Goal: Download file/media

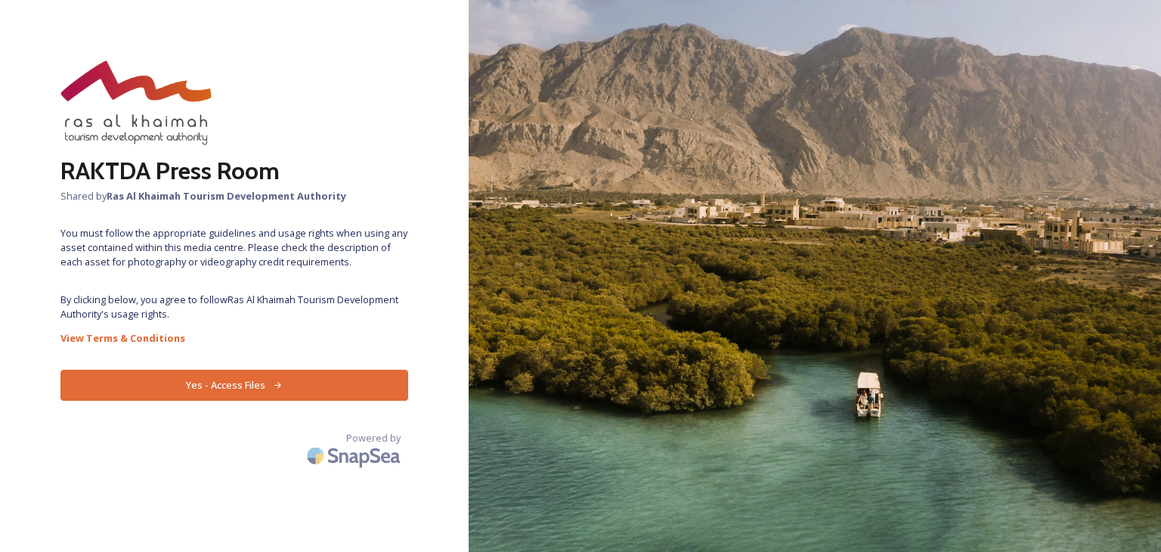
click at [246, 387] on button "Yes - Access Files" at bounding box center [234, 384] width 348 height 31
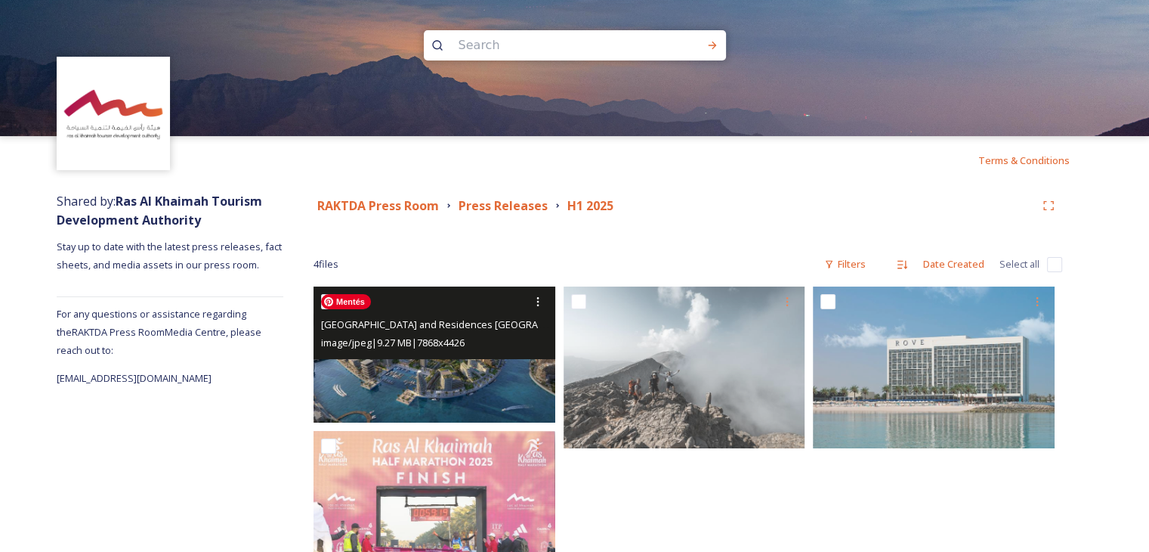
click at [494, 383] on img at bounding box center [435, 354] width 242 height 136
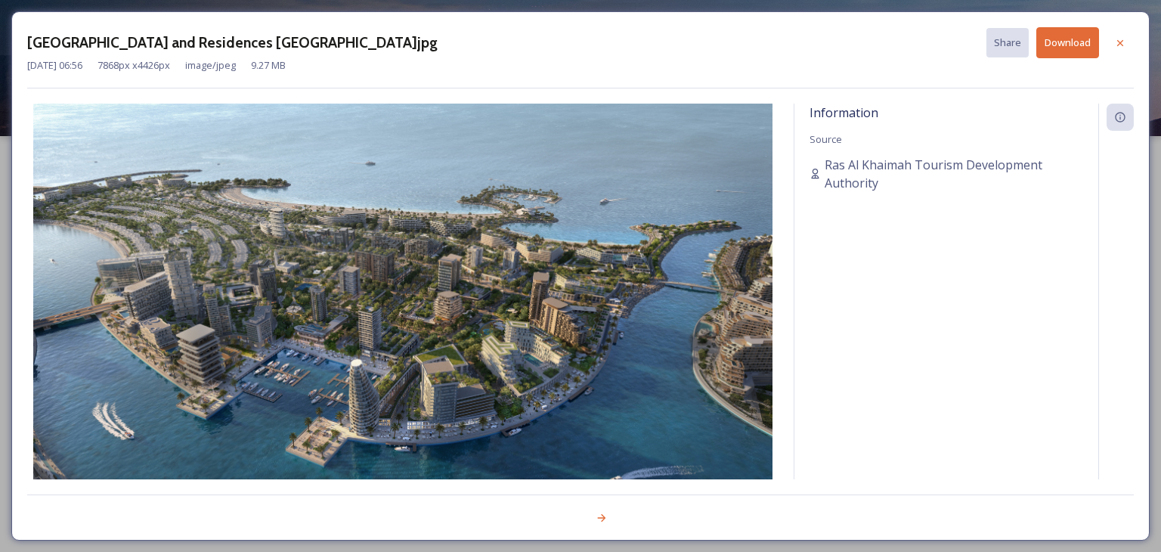
click at [1082, 40] on button "Download" at bounding box center [1067, 42] width 63 height 31
click at [1122, 45] on icon at bounding box center [1120, 42] width 6 height 6
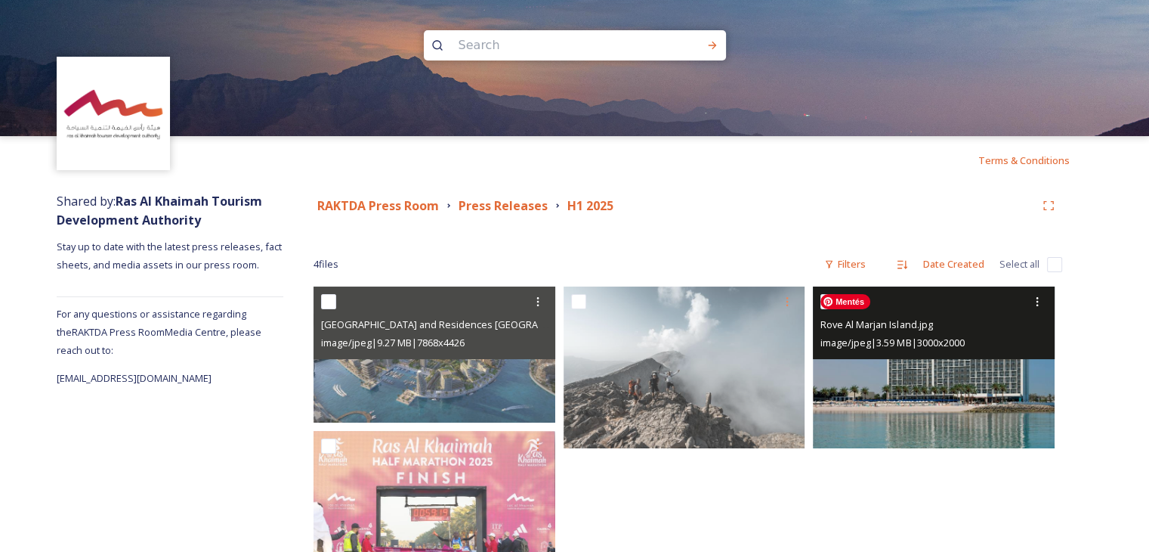
click at [1028, 391] on img at bounding box center [934, 366] width 242 height 161
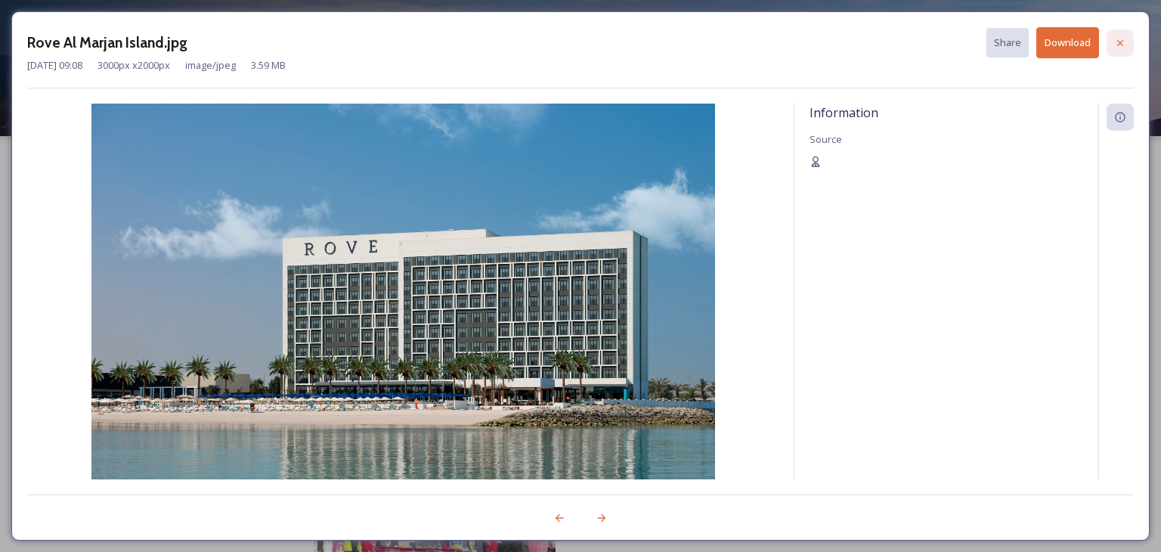
click at [1124, 34] on div at bounding box center [1119, 42] width 27 height 27
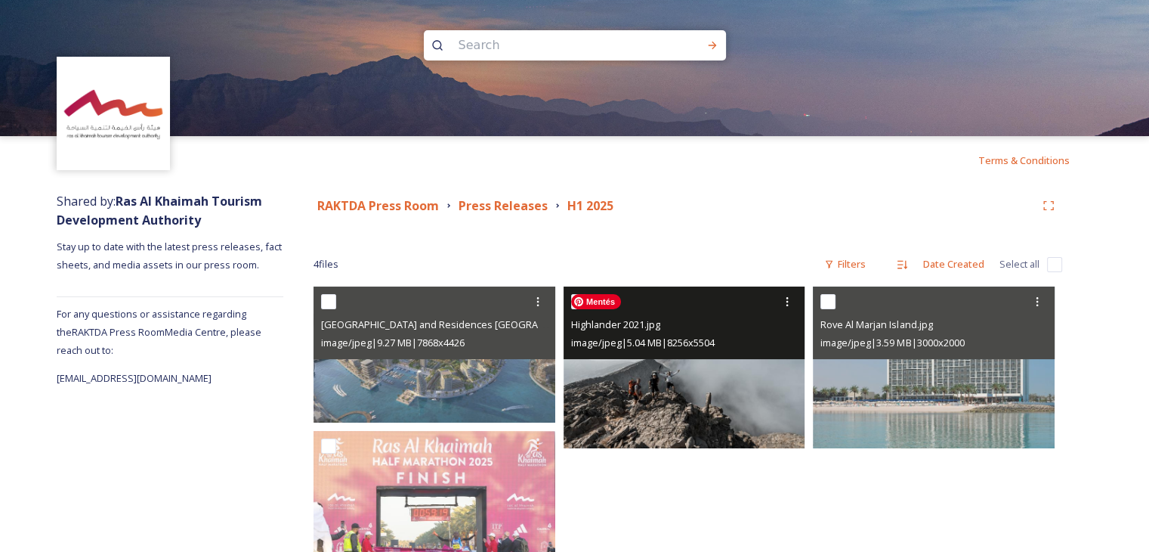
click at [713, 388] on img at bounding box center [685, 366] width 242 height 161
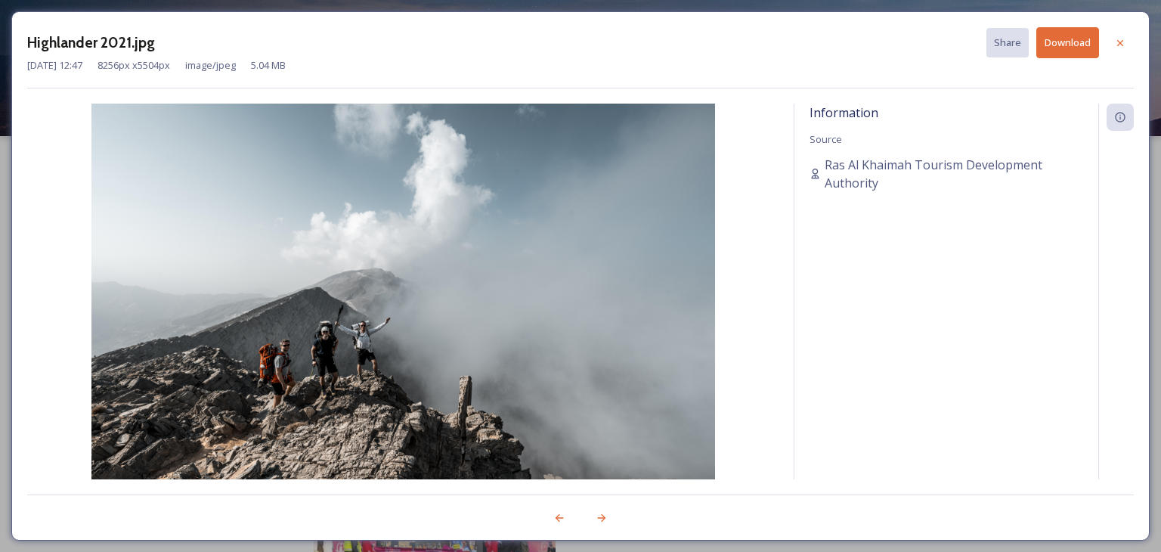
click at [1057, 42] on button "Download" at bounding box center [1067, 42] width 63 height 31
drag, startPoint x: 913, startPoint y: 179, endPoint x: 827, endPoint y: 168, distance: 86.0
click at [827, 168] on span "Ras Al Khaimah Tourism Development Authority" at bounding box center [953, 174] width 258 height 36
copy span "Ras Al Khaimah Tourism Development Authority"
